Goal: Task Accomplishment & Management: Complete application form

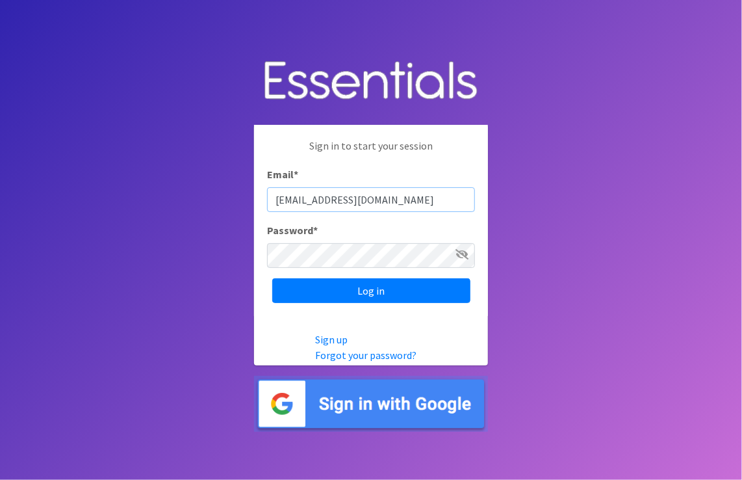
click at [307, 198] on input "Quincydiapers@pactheadstart.com" at bounding box center [371, 199] width 208 height 25
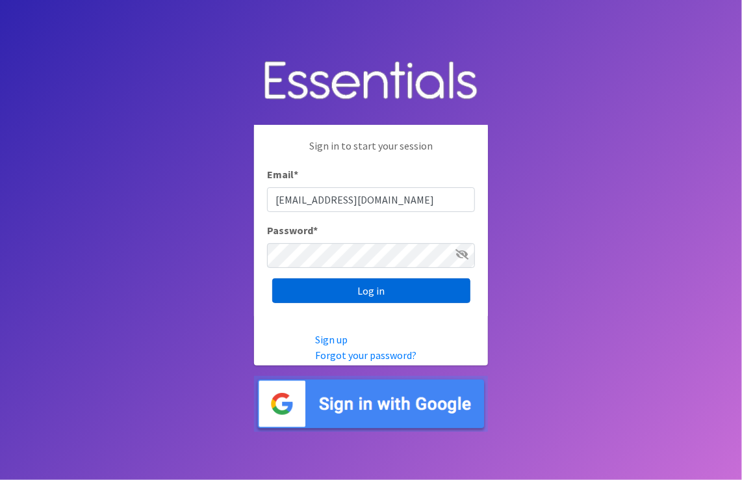
type input "EHSarea3diapers@pactheadstart.com"
click at [362, 296] on input "Log in" at bounding box center [371, 290] width 198 height 25
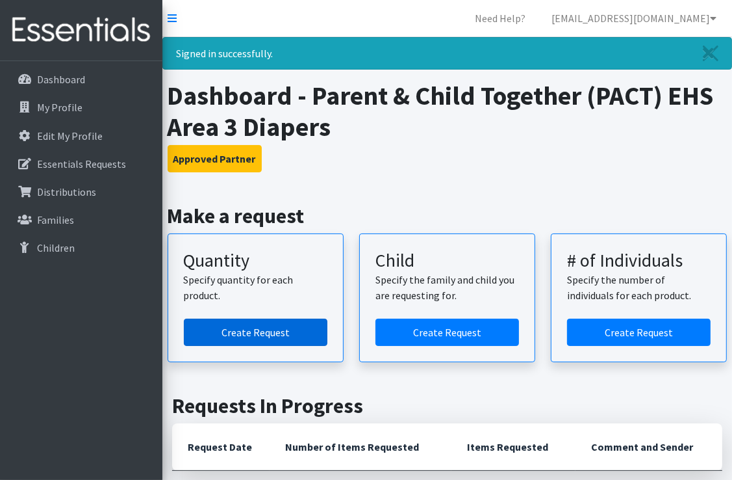
click at [250, 333] on link "Create Request" at bounding box center [256, 331] width 144 height 27
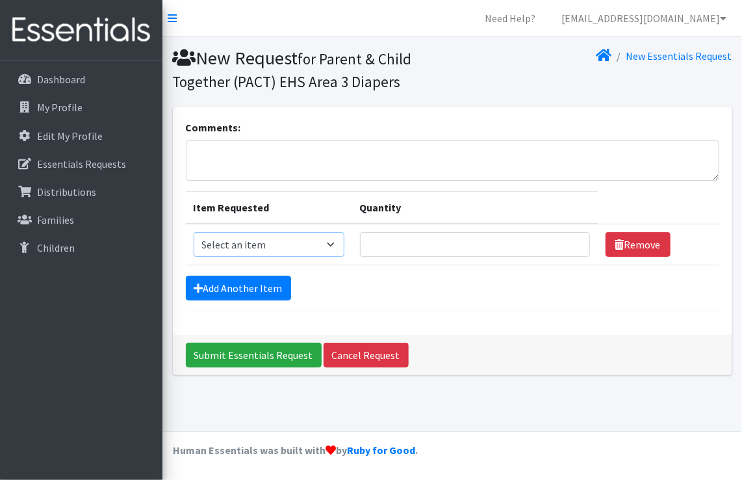
click at [333, 243] on select "Select an item Kids (Newborn) Kids (Size 1) Kids (Size 2) Kids (Size 3) Kids (S…" at bounding box center [269, 244] width 151 height 25
click at [335, 242] on select "Select an item Kids (Newborn) Kids (Size 1) Kids (Size 2) Kids (Size 3) Kids (S…" at bounding box center [269, 244] width 151 height 25
select select "3483"
click at [194, 232] on select "Select an item Kids (Newborn) Kids (Size 1) Kids (Size 2) Kids (Size 3) Kids (S…" at bounding box center [269, 244] width 151 height 25
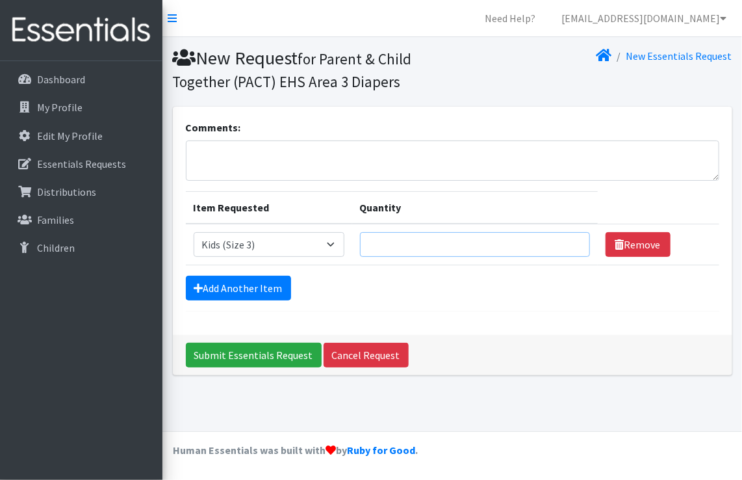
click at [378, 241] on input "Quantity" at bounding box center [475, 244] width 230 height 25
type input "50"
click at [264, 294] on link "Add Another Item" at bounding box center [238, 288] width 105 height 25
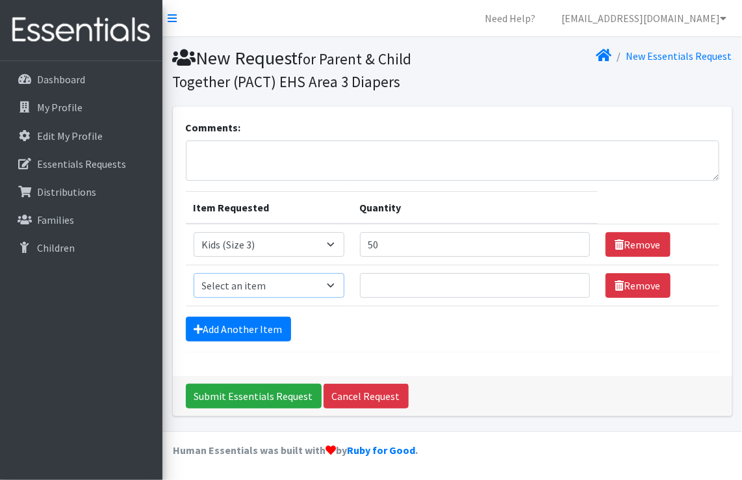
click at [329, 280] on select "Select an item Kids (Newborn) Kids (Size 1) Kids (Size 2) Kids (Size 3) Kids (S…" at bounding box center [269, 285] width 151 height 25
select select "3484"
click at [194, 273] on select "Select an item Kids (Newborn) Kids (Size 1) Kids (Size 2) Kids (Size 3) Kids (S…" at bounding box center [269, 285] width 151 height 25
click at [385, 289] on input "Quantity" at bounding box center [475, 285] width 230 height 25
type input "50"
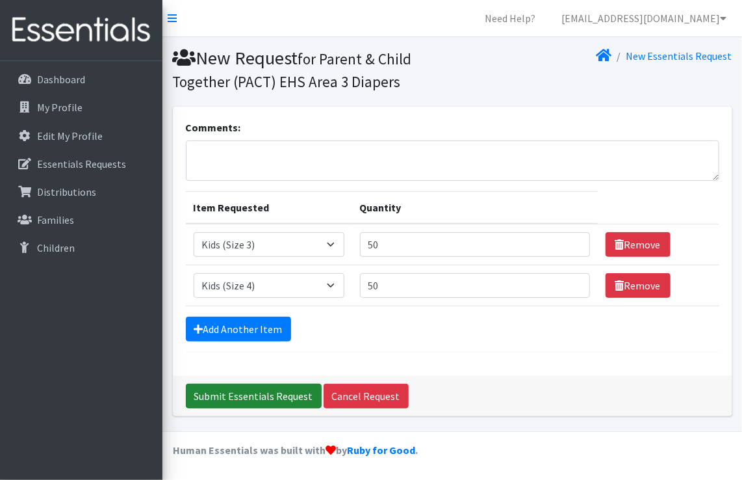
click at [255, 395] on input "Submit Essentials Request" at bounding box center [254, 395] width 136 height 25
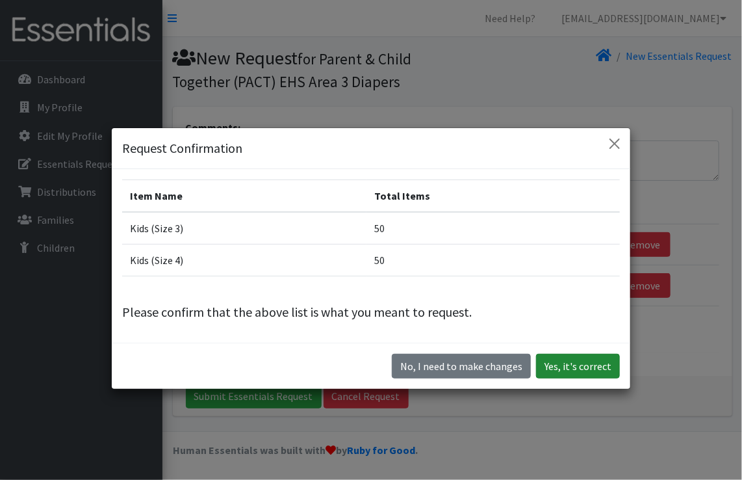
click at [567, 357] on button "Yes, it's correct" at bounding box center [578, 366] width 84 height 25
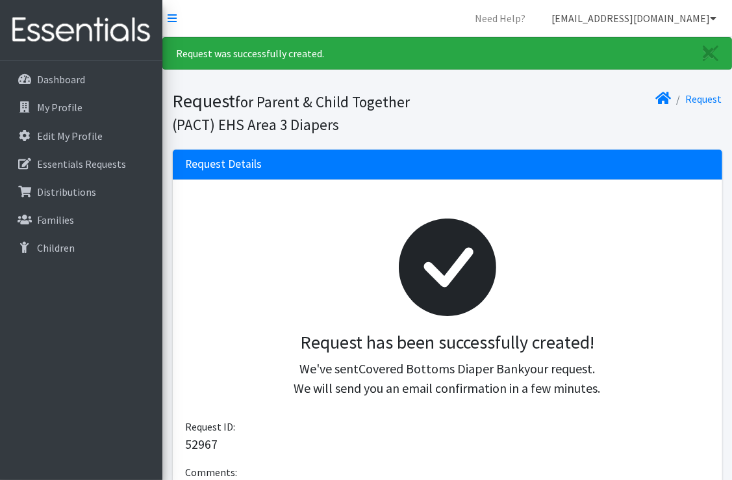
click at [704, 17] on link "[EMAIL_ADDRESS][DOMAIN_NAME]" at bounding box center [634, 18] width 186 height 26
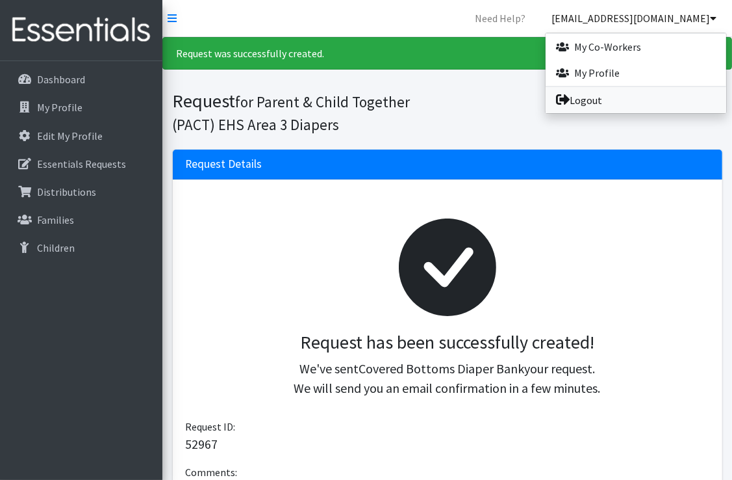
click at [630, 93] on link "Logout" at bounding box center [636, 100] width 181 height 26
